Goal: Information Seeking & Learning: Learn about a topic

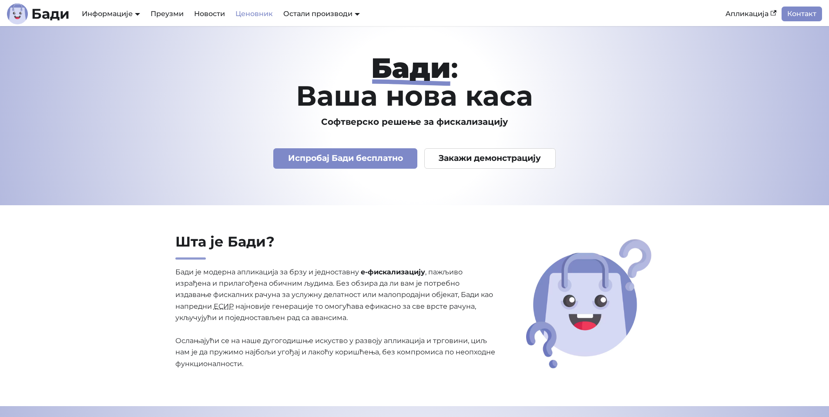
click at [262, 16] on link "Ценовник" at bounding box center [254, 14] width 48 height 15
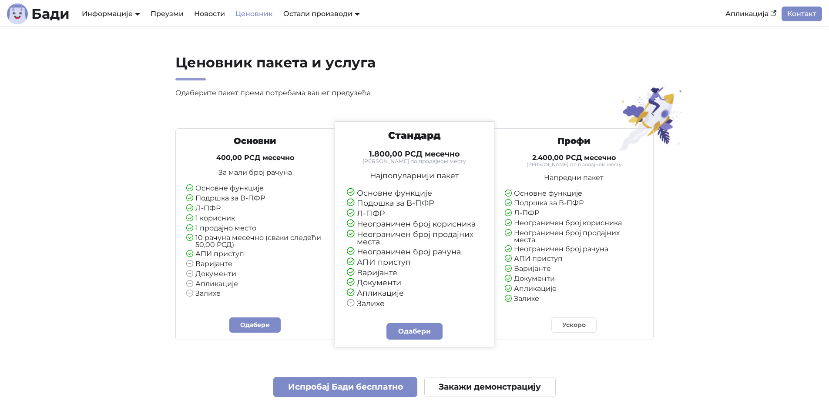
click at [189, 294] on icon at bounding box center [189, 294] width 7 height 8
click at [187, 283] on icon at bounding box center [189, 284] width 7 height 8
click at [190, 275] on icon at bounding box center [189, 274] width 7 height 8
click at [190, 263] on icon at bounding box center [189, 264] width 7 height 8
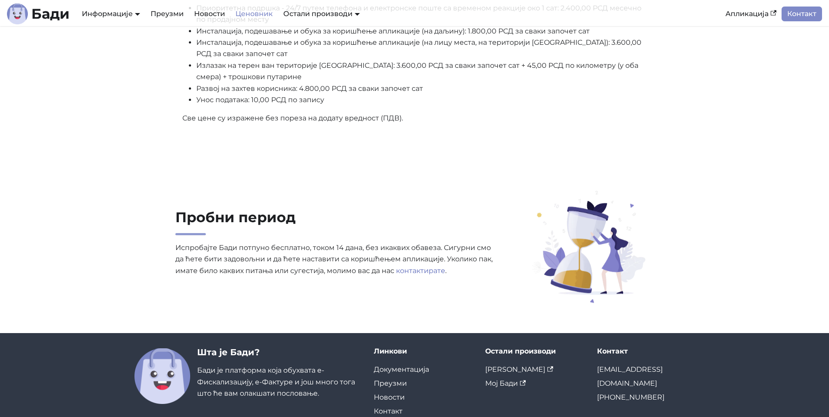
scroll to position [521, 0]
